Goal: Transaction & Acquisition: Purchase product/service

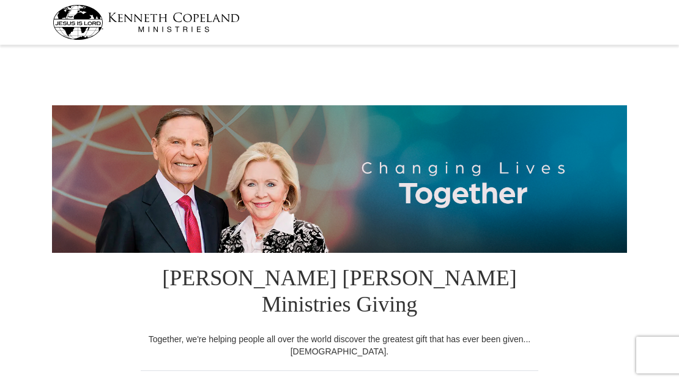
select select "PA"
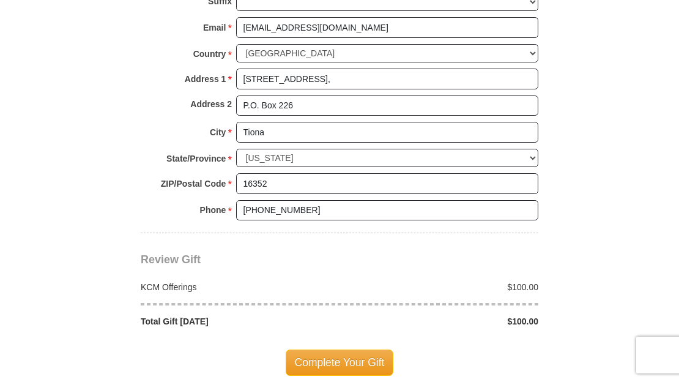
scroll to position [976, 0]
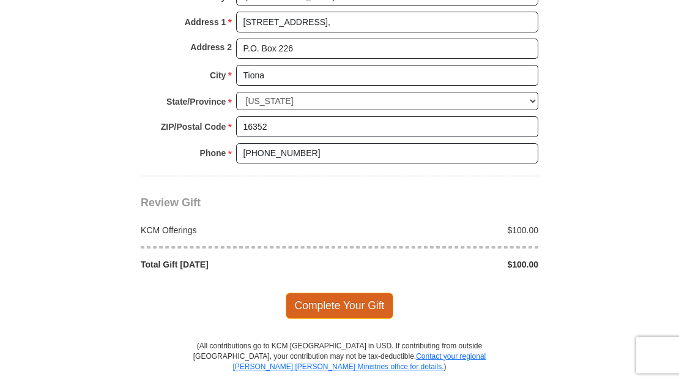
click at [346, 292] on span "Complete Your Gift" at bounding box center [340, 305] width 108 height 26
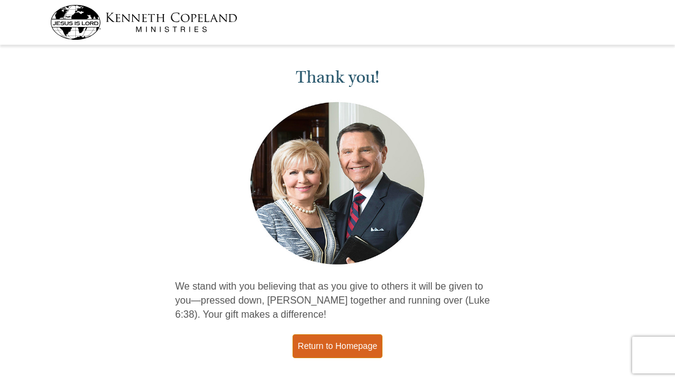
click at [343, 346] on link "Return to Homepage" at bounding box center [337, 346] width 91 height 24
